Goal: Task Accomplishment & Management: Use online tool/utility

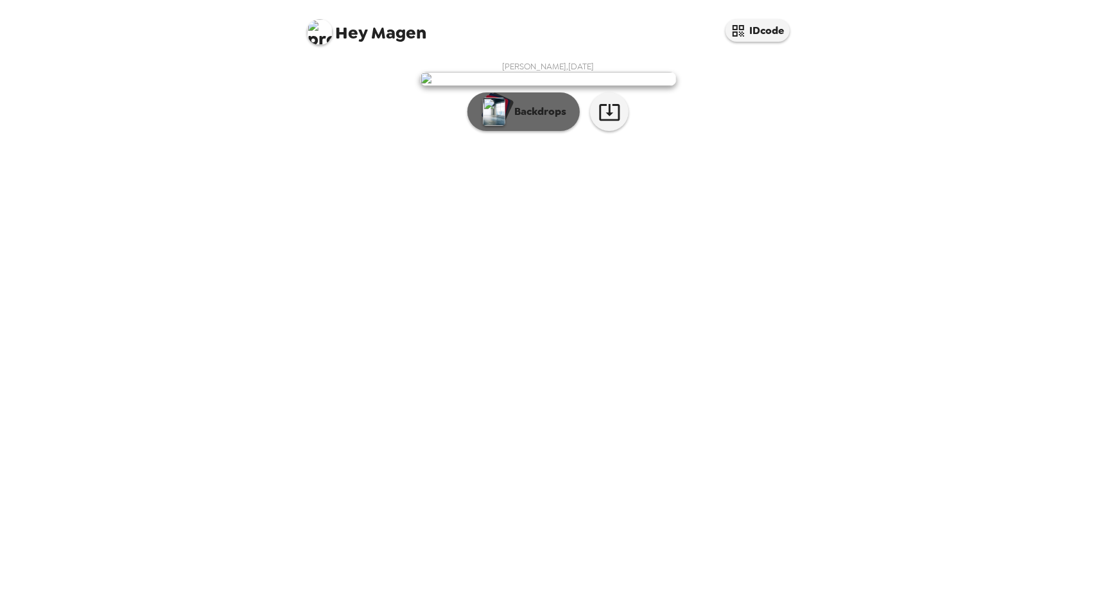
click at [557, 119] on p "Backdrops" at bounding box center [537, 111] width 58 height 15
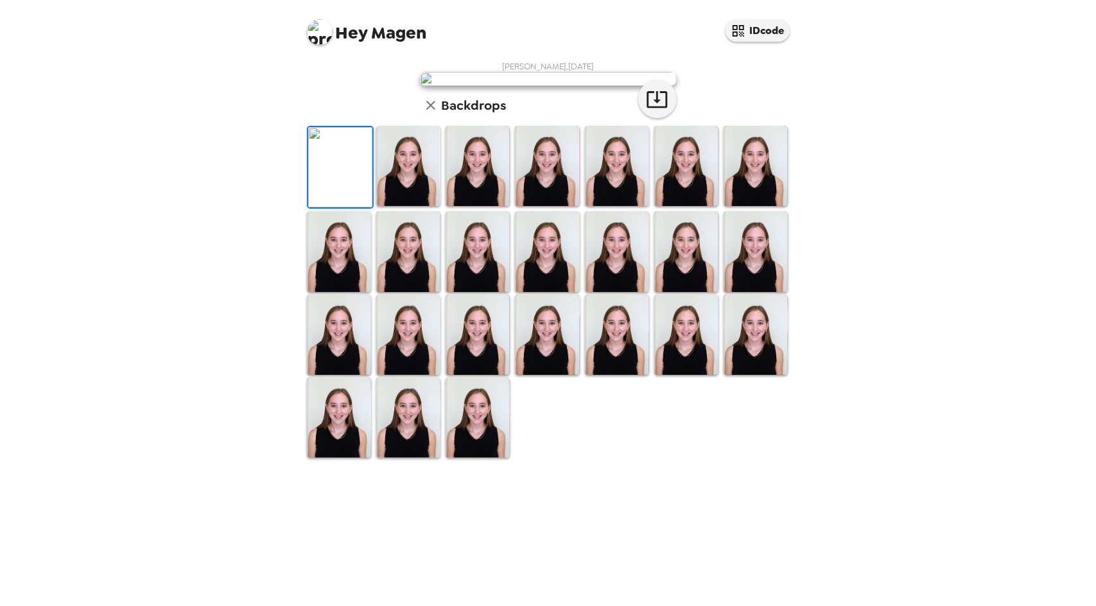
scroll to position [135, 0]
click at [410, 206] on img at bounding box center [408, 166] width 64 height 80
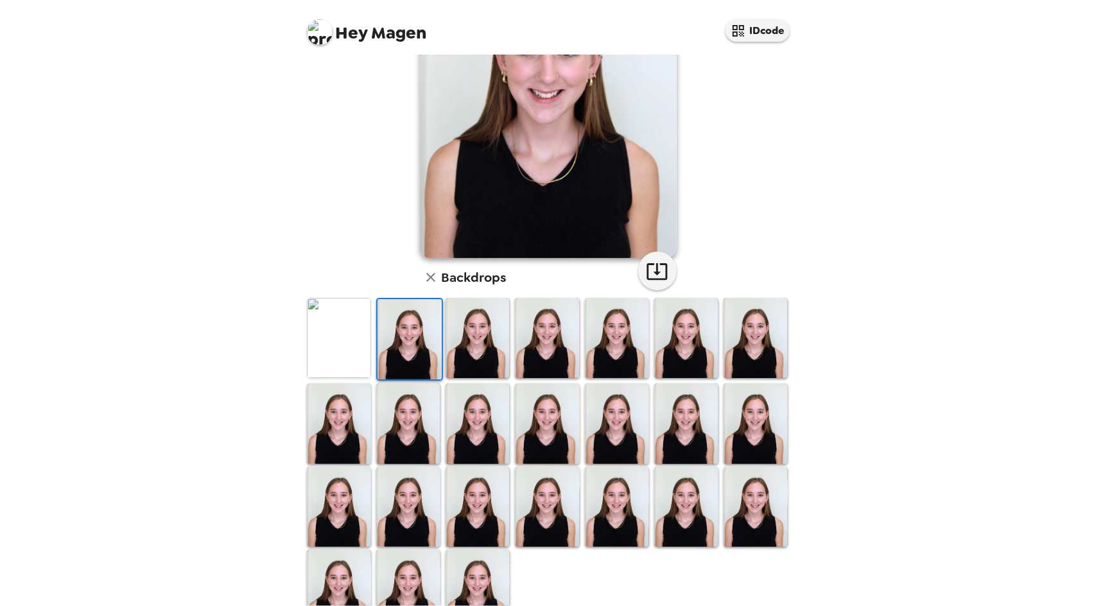
click at [483, 353] on img at bounding box center [478, 338] width 64 height 80
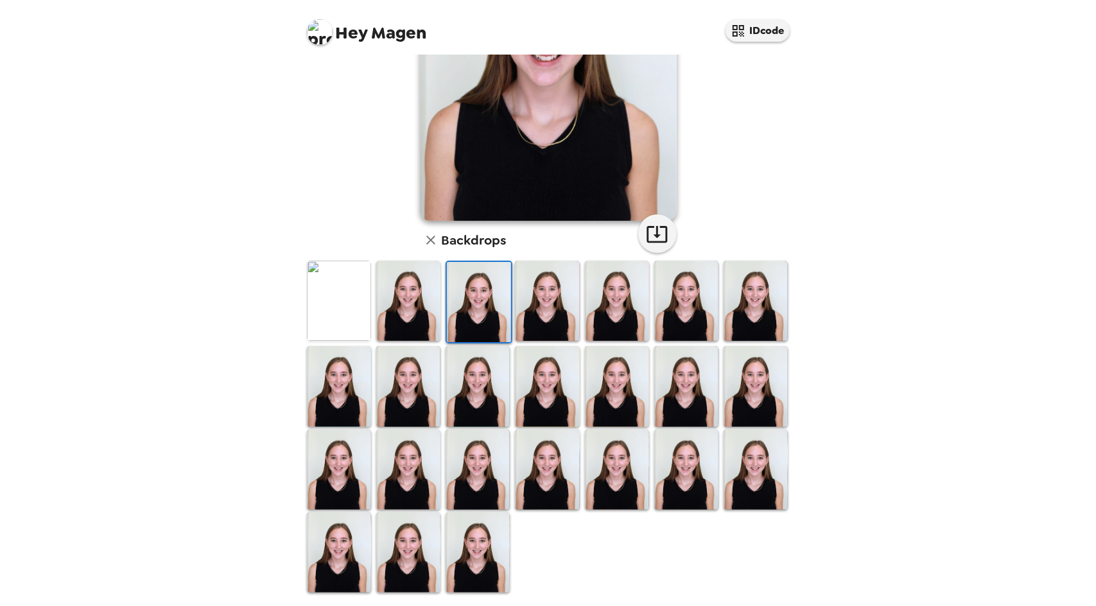
click at [479, 555] on img at bounding box center [478, 552] width 64 height 80
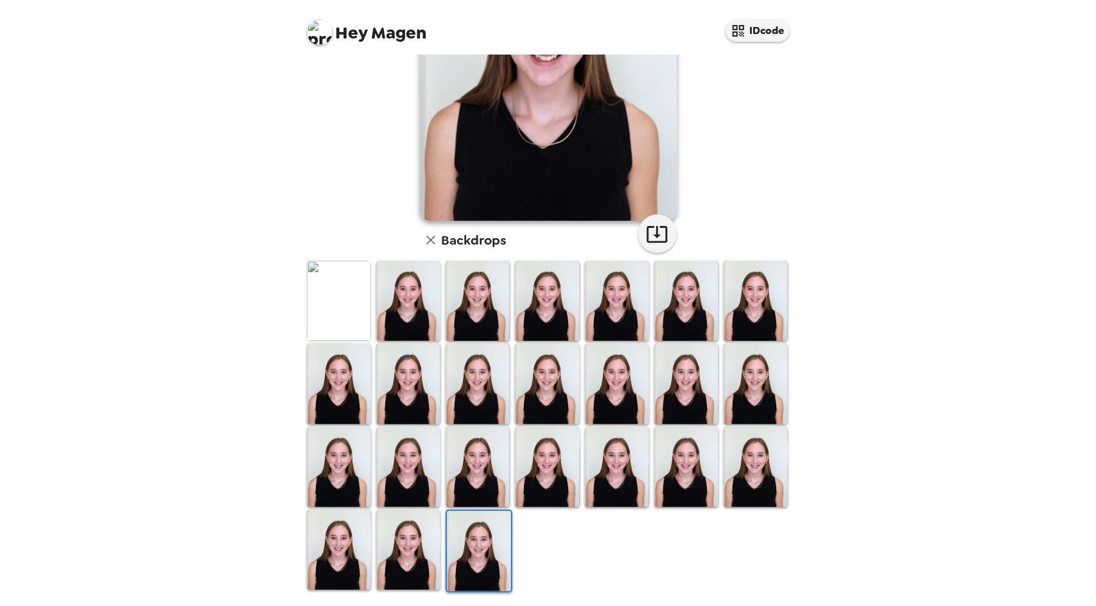
scroll to position [0, 0]
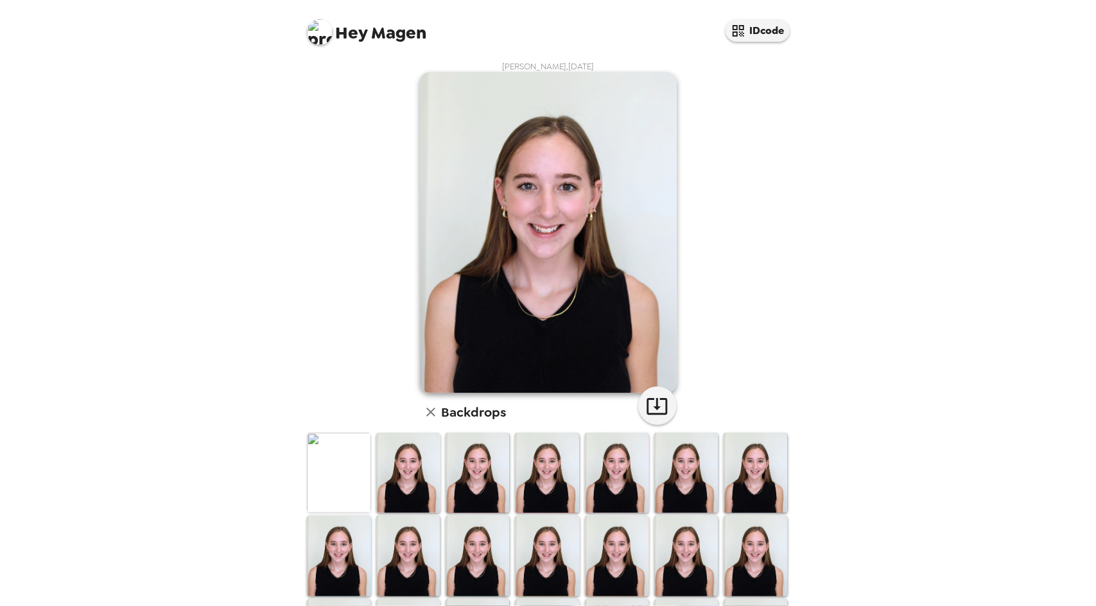
click at [336, 484] on img at bounding box center [339, 473] width 64 height 80
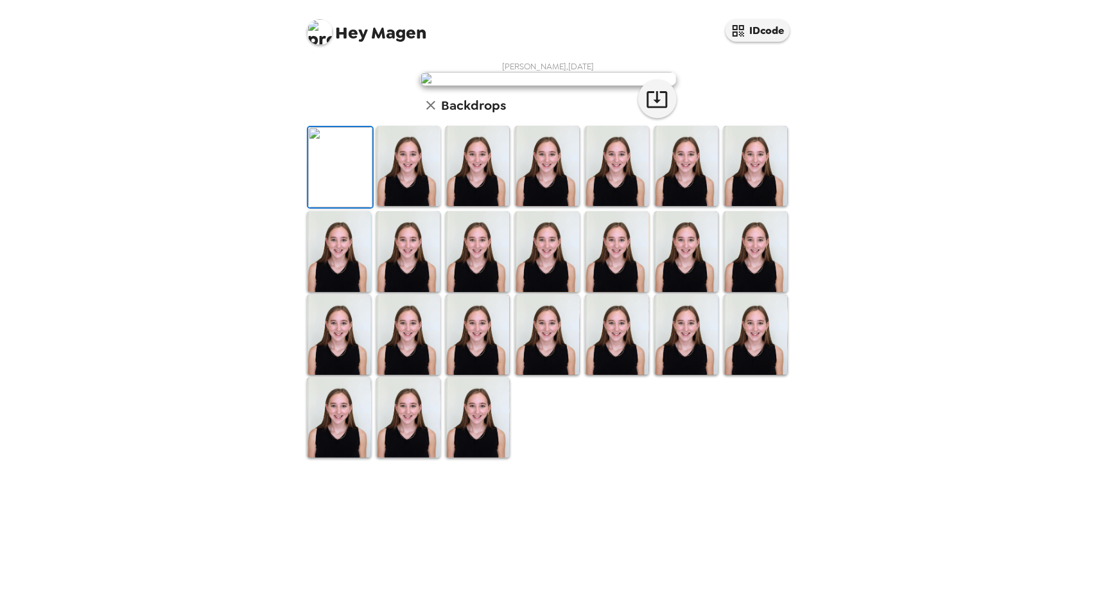
click at [724, 206] on img at bounding box center [756, 166] width 64 height 80
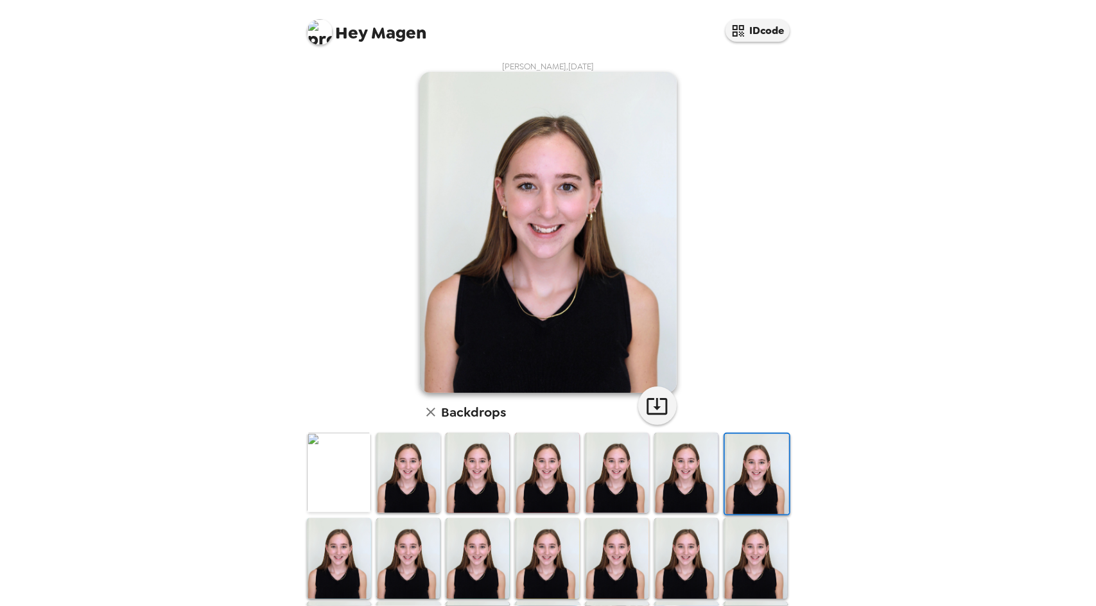
click at [692, 469] on img at bounding box center [686, 473] width 64 height 80
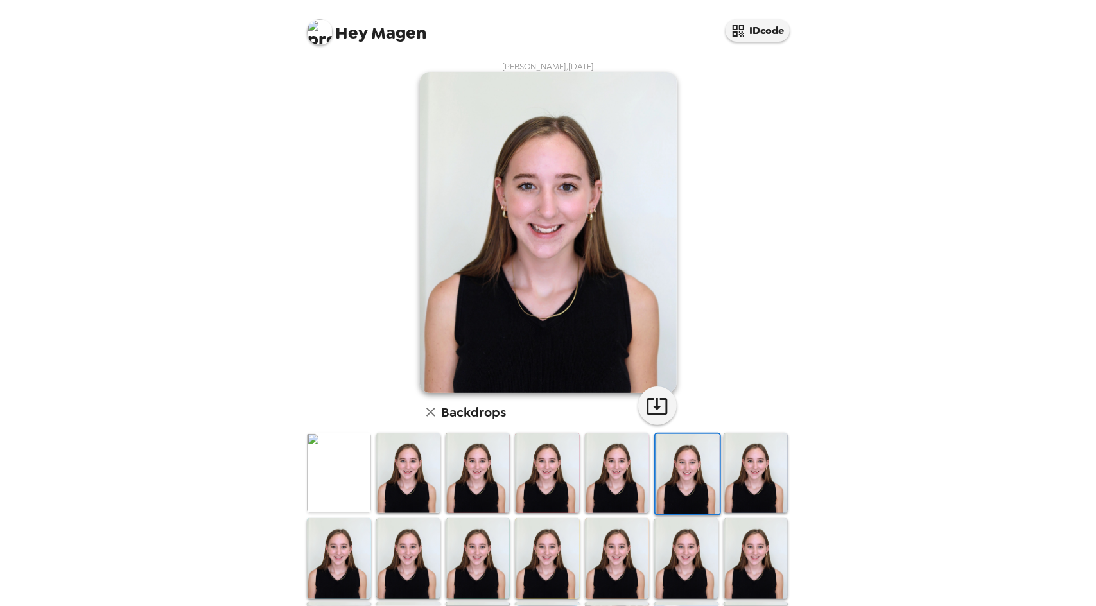
click at [628, 477] on img at bounding box center [617, 473] width 64 height 80
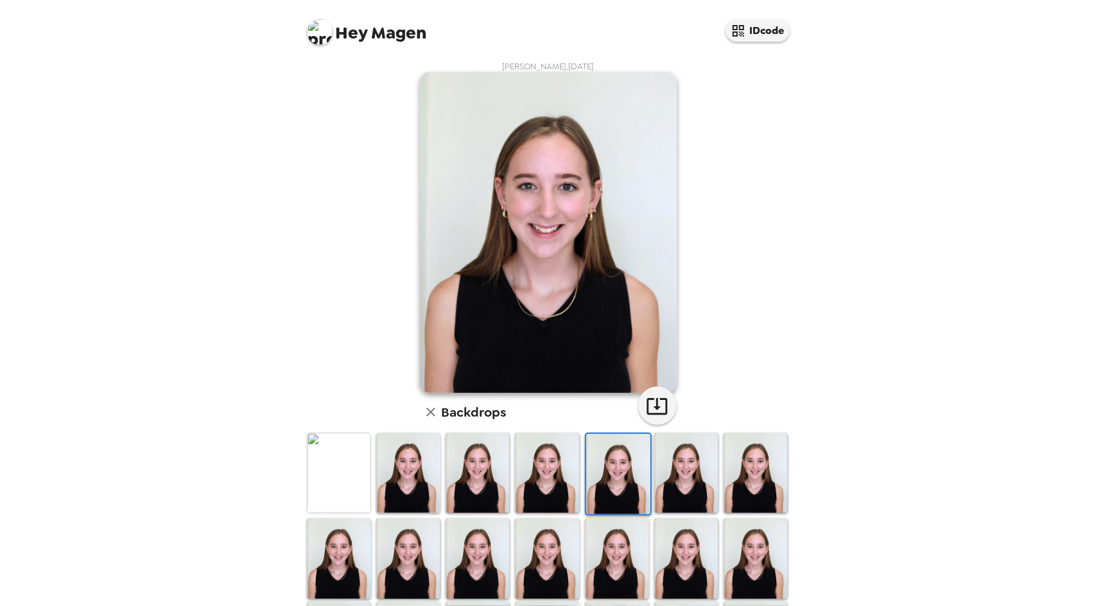
click at [536, 468] on img at bounding box center [547, 473] width 64 height 80
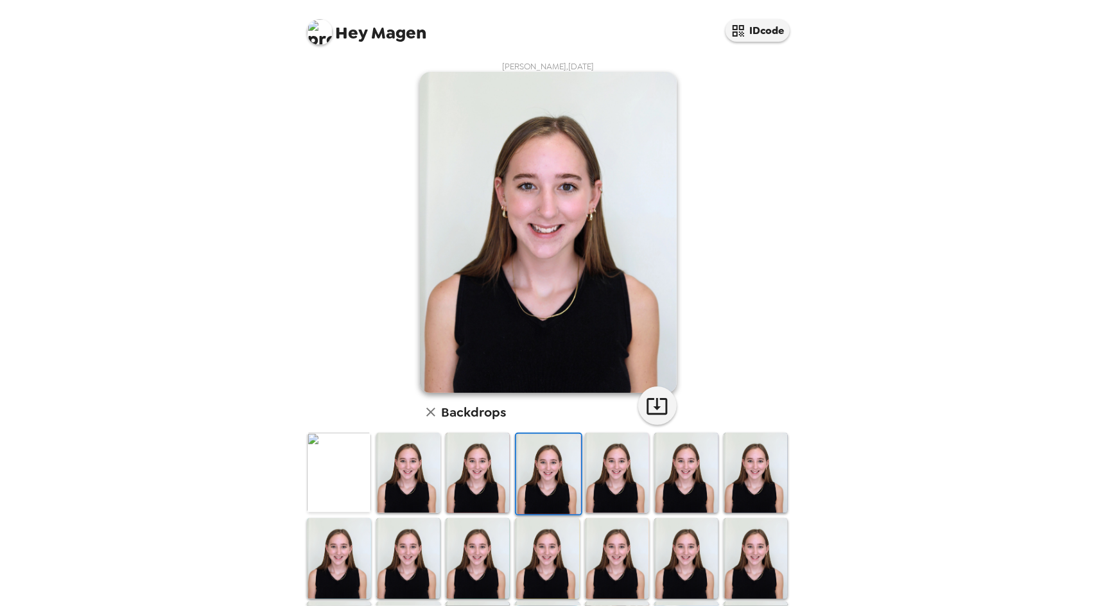
click at [360, 476] on img at bounding box center [339, 473] width 64 height 80
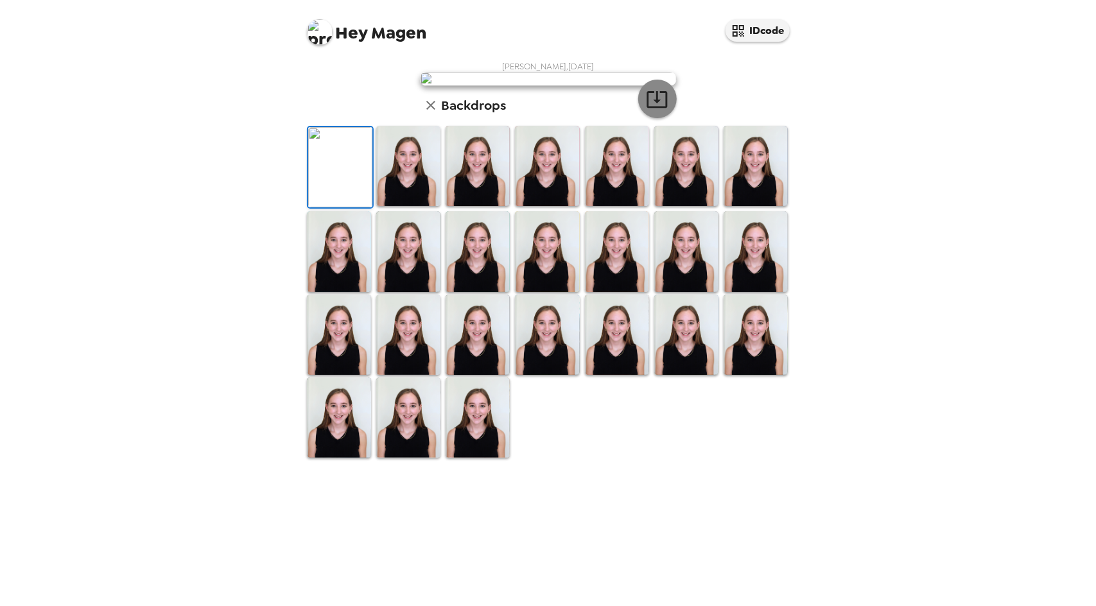
click at [658, 110] on icon "button" at bounding box center [657, 99] width 22 height 22
click at [898, 196] on div "Hey Magen IDcode [PERSON_NAME] , [DATE] Backdrops" at bounding box center [548, 303] width 1096 height 606
